Goal: Complete application form

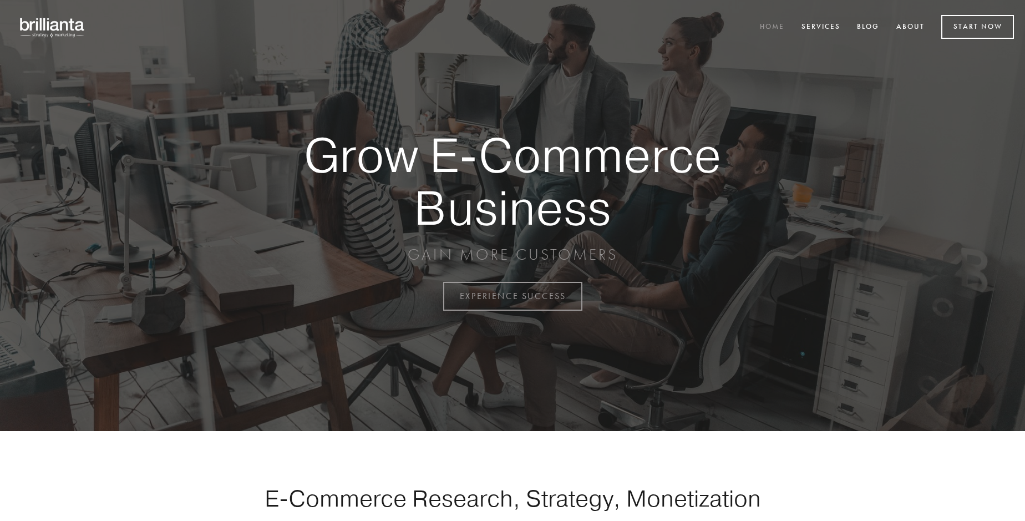
scroll to position [2908, 0]
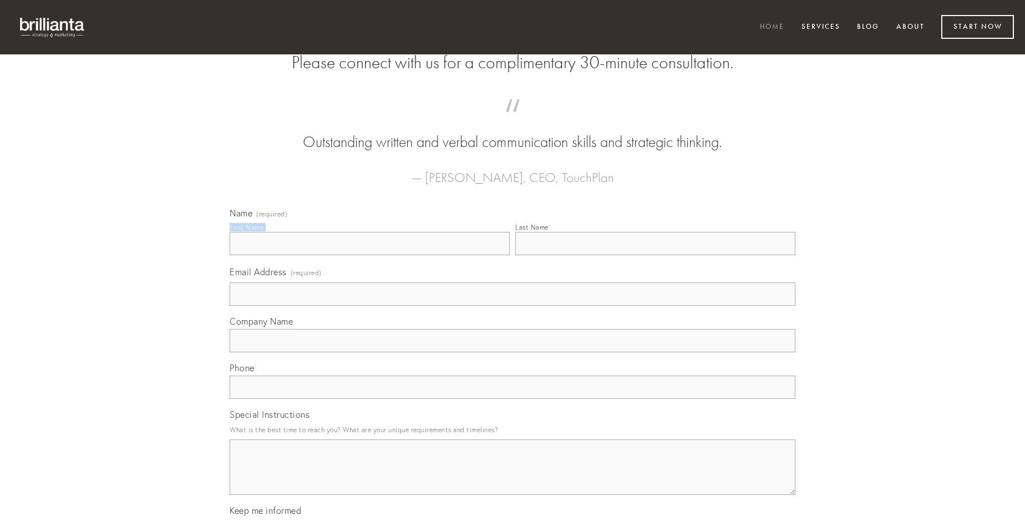
type input "[PERSON_NAME]"
click at [655, 255] on input "Last Name" at bounding box center [655, 243] width 280 height 23
type input "[PERSON_NAME]"
click at [513, 306] on input "Email Address (required)" at bounding box center [513, 293] width 566 height 23
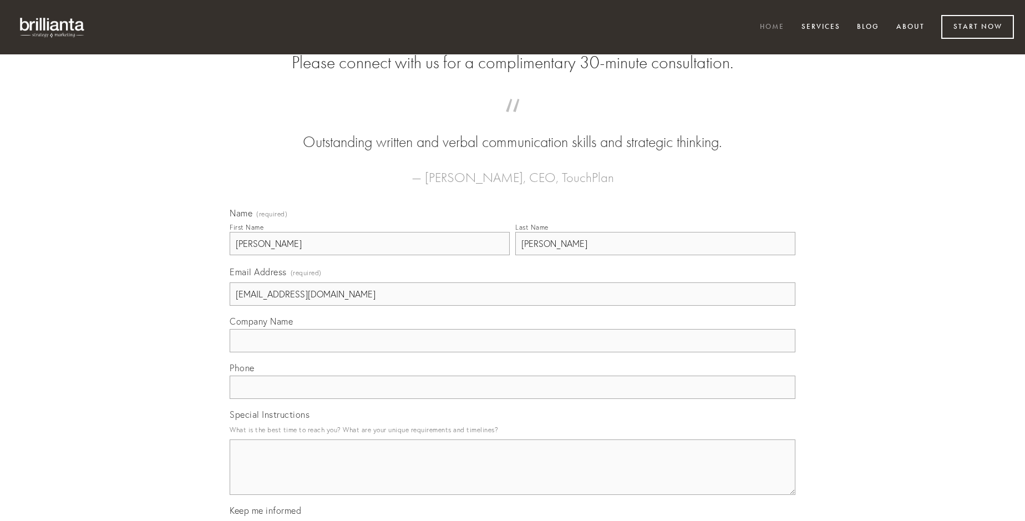
type input "[EMAIL_ADDRESS][DOMAIN_NAME]"
click at [513, 352] on input "Company Name" at bounding box center [513, 340] width 566 height 23
type input "terga"
click at [513, 399] on input "text" at bounding box center [513, 387] width 566 height 23
click at [513, 477] on textarea "Special Instructions" at bounding box center [513, 466] width 566 height 55
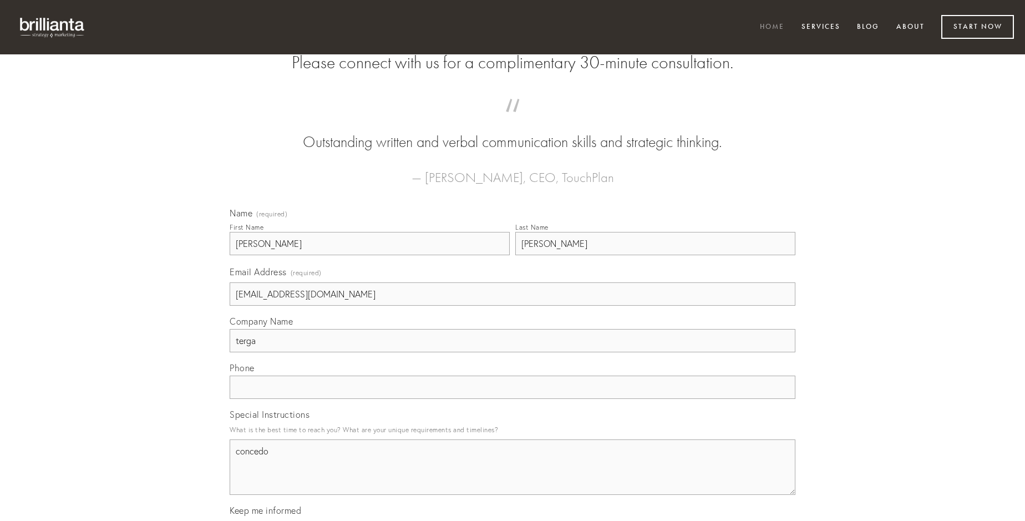
type textarea "concedo"
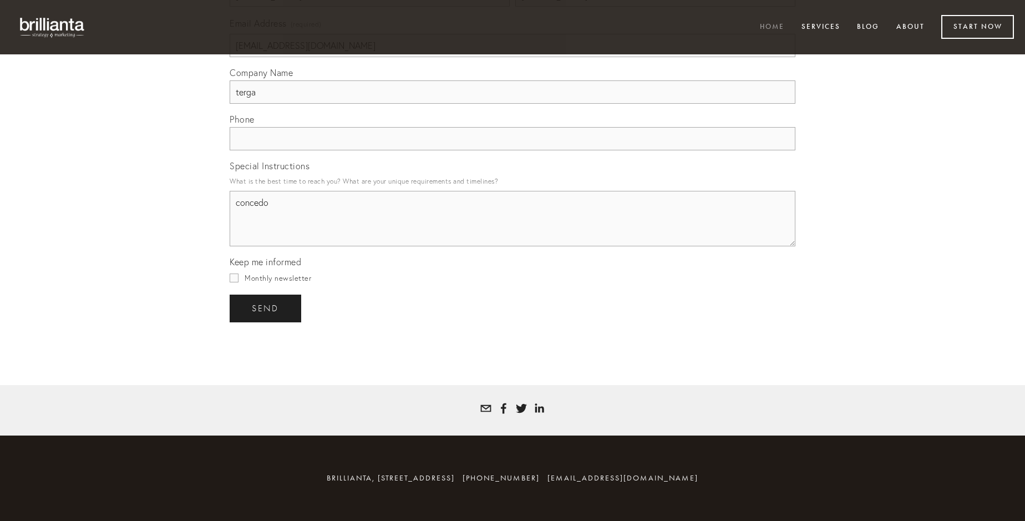
click at [266, 308] on span "send" at bounding box center [265, 308] width 27 height 10
